Goal: Check status: Check status

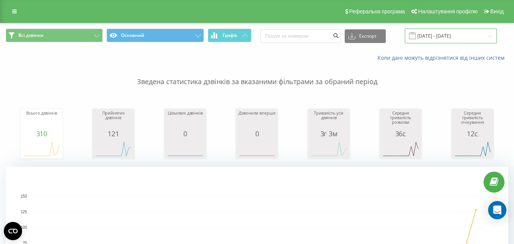
click at [450, 36] on input "[DATE] - [DATE]" at bounding box center [451, 36] width 92 height 15
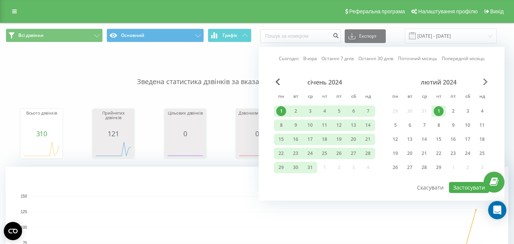
click at [485, 81] on span "Next Month" at bounding box center [485, 81] width 5 height 7
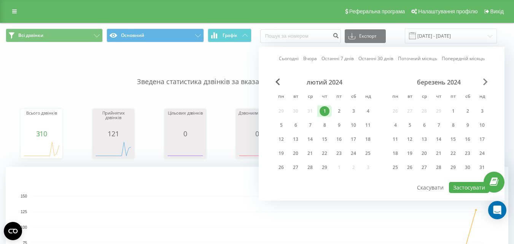
click at [485, 81] on span "Next Month" at bounding box center [485, 81] width 5 height 7
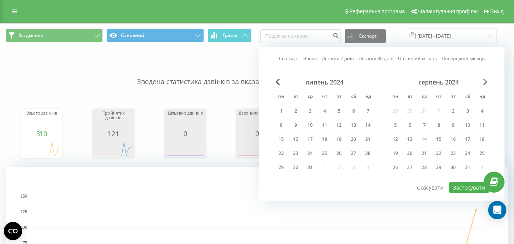
click at [485, 81] on span "Next Month" at bounding box center [485, 81] width 5 height 7
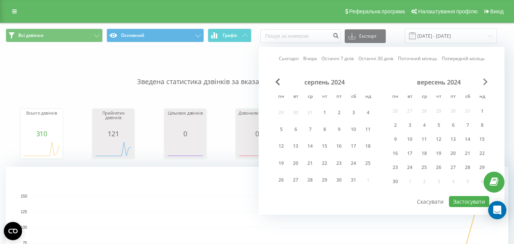
click at [485, 81] on span "Next Month" at bounding box center [485, 81] width 5 height 7
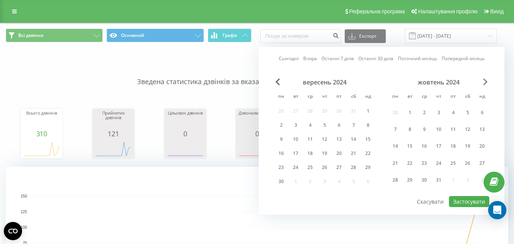
click at [485, 81] on span "Next Month" at bounding box center [485, 81] width 5 height 7
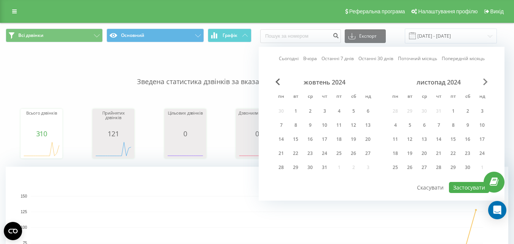
click at [485, 81] on span "Next Month" at bounding box center [485, 81] width 5 height 7
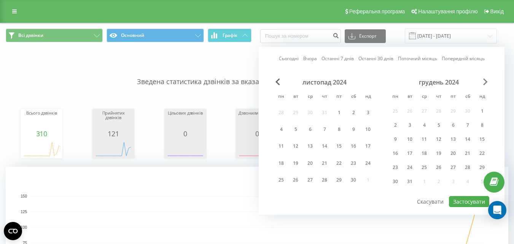
click at [485, 81] on span "Next Month" at bounding box center [485, 81] width 5 height 7
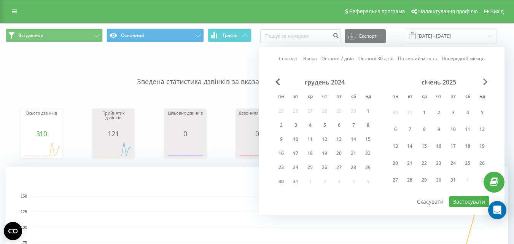
click at [485, 81] on span "Next Month" at bounding box center [485, 81] width 5 height 7
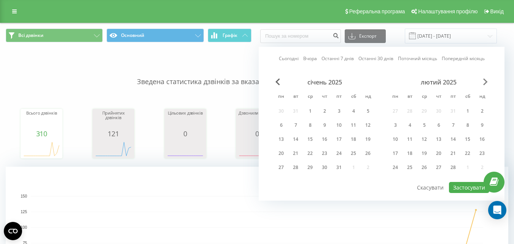
click at [485, 81] on span "Next Month" at bounding box center [485, 81] width 5 height 7
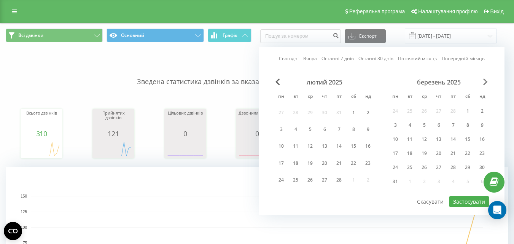
click at [485, 81] on span "Next Month" at bounding box center [485, 81] width 5 height 7
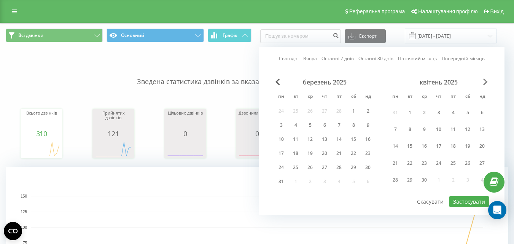
click at [485, 81] on span "Next Month" at bounding box center [485, 81] width 5 height 7
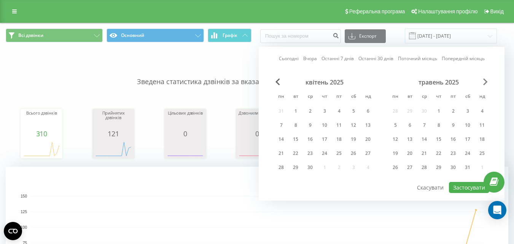
click at [485, 81] on span "Next Month" at bounding box center [485, 81] width 5 height 7
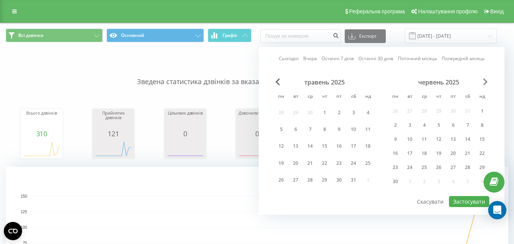
click at [485, 81] on span "Next Month" at bounding box center [485, 81] width 5 height 7
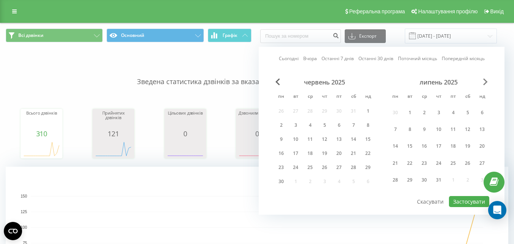
click at [485, 81] on span "Next Month" at bounding box center [485, 81] width 5 height 7
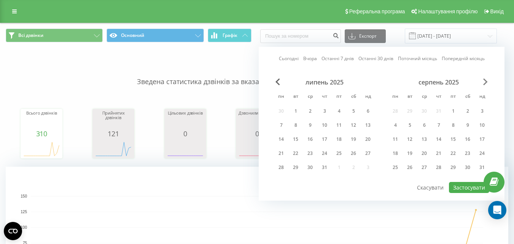
click at [485, 81] on span "Next Month" at bounding box center [485, 81] width 5 height 7
click at [277, 83] on span "Previous Month" at bounding box center [277, 81] width 5 height 7
click at [313, 154] on div "20" at bounding box center [310, 153] width 10 height 10
click at [459, 186] on button "Застосувати" at bounding box center [469, 187] width 40 height 11
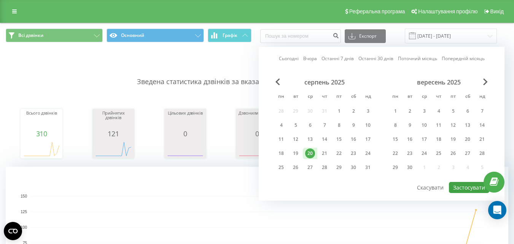
type input "[DATE] - [DATE]"
